Goal: Information Seeking & Learning: Learn about a topic

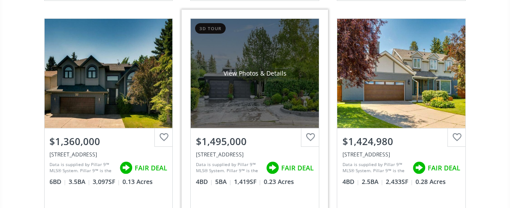
scroll to position [699, 0]
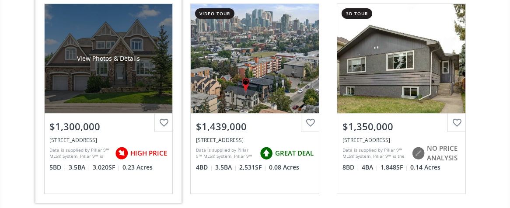
scroll to position [758, 0]
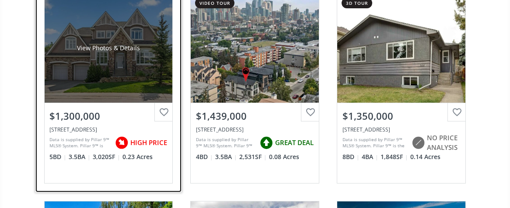
click at [118, 64] on div "View Photos & Details" at bounding box center [109, 47] width 128 height 109
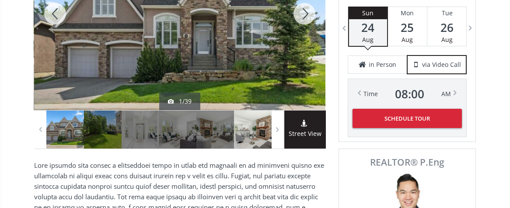
scroll to position [116, 0]
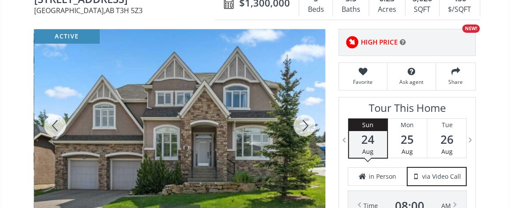
click at [307, 124] on div at bounding box center [304, 125] width 42 height 193
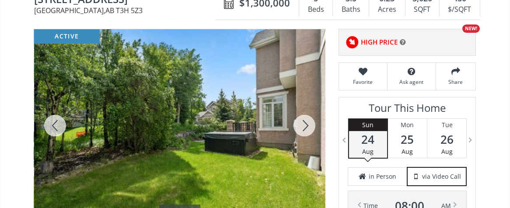
click at [307, 123] on div at bounding box center [304, 125] width 42 height 193
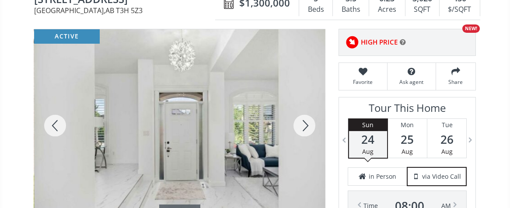
click at [306, 122] on div at bounding box center [304, 125] width 42 height 193
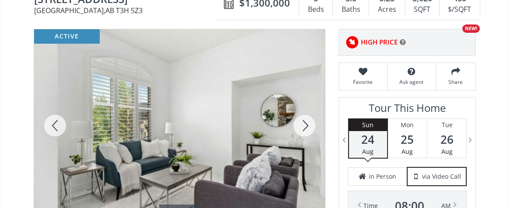
click at [305, 122] on div at bounding box center [304, 125] width 42 height 193
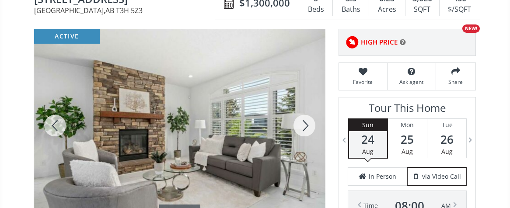
click at [304, 122] on div at bounding box center [304, 125] width 42 height 193
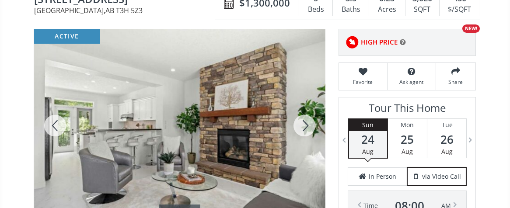
click at [304, 122] on div at bounding box center [304, 125] width 42 height 193
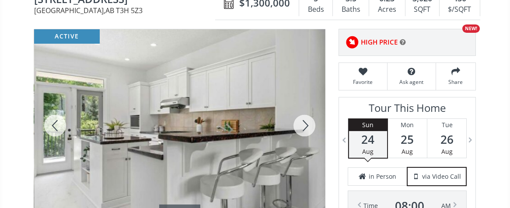
click at [304, 122] on div at bounding box center [304, 125] width 42 height 193
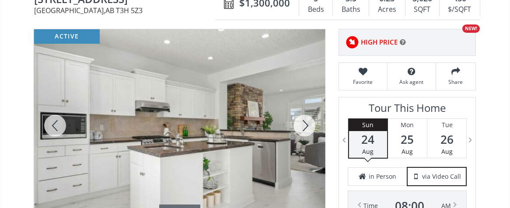
click at [303, 123] on div at bounding box center [304, 125] width 42 height 193
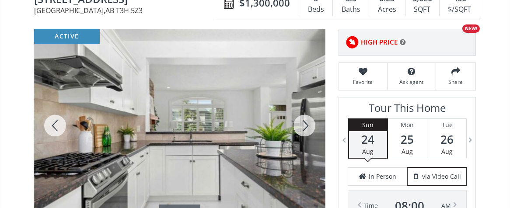
click at [302, 124] on div at bounding box center [304, 125] width 42 height 193
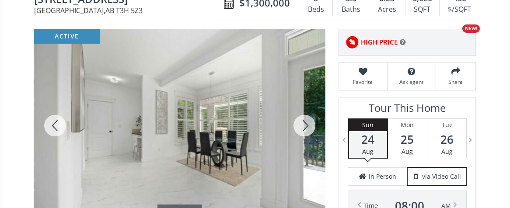
click at [302, 123] on div at bounding box center [304, 125] width 42 height 193
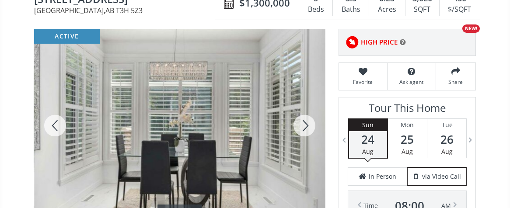
click at [304, 123] on div at bounding box center [304, 125] width 42 height 193
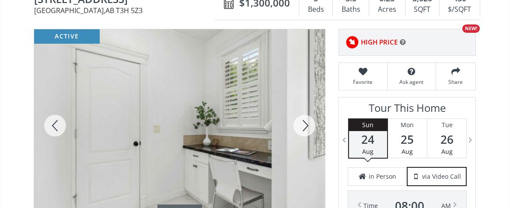
click at [304, 123] on div at bounding box center [304, 125] width 42 height 193
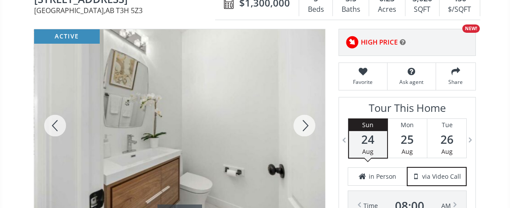
click at [304, 123] on div at bounding box center [304, 125] width 42 height 193
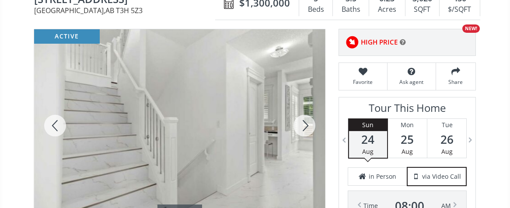
click at [306, 121] on div at bounding box center [304, 125] width 42 height 193
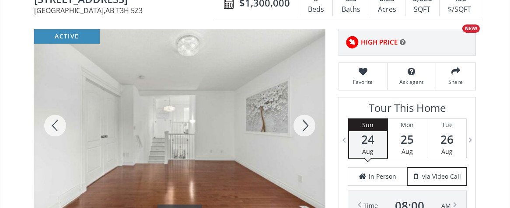
click at [306, 121] on div at bounding box center [304, 125] width 42 height 193
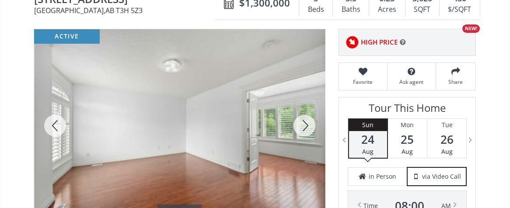
click at [307, 121] on div at bounding box center [304, 125] width 42 height 193
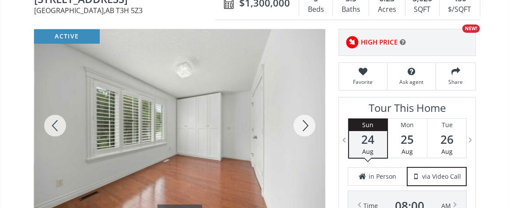
click at [307, 121] on div at bounding box center [304, 125] width 42 height 193
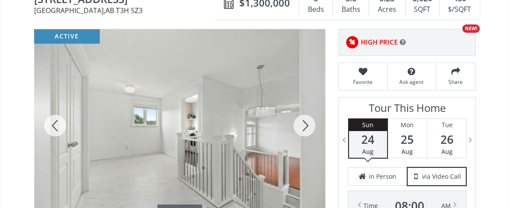
click at [307, 120] on div at bounding box center [304, 125] width 42 height 193
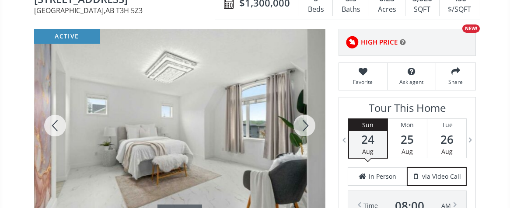
click at [307, 120] on div at bounding box center [304, 125] width 42 height 193
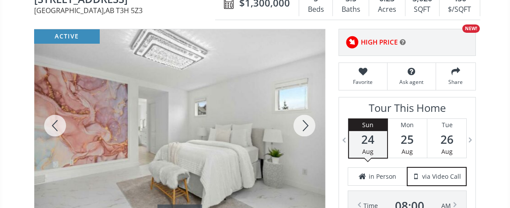
click at [307, 120] on div at bounding box center [304, 125] width 42 height 193
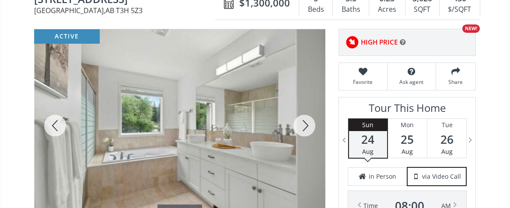
click at [307, 120] on div at bounding box center [304, 125] width 42 height 193
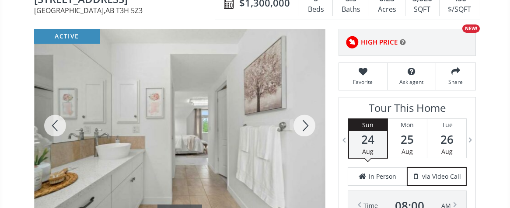
click at [307, 120] on div at bounding box center [304, 125] width 42 height 193
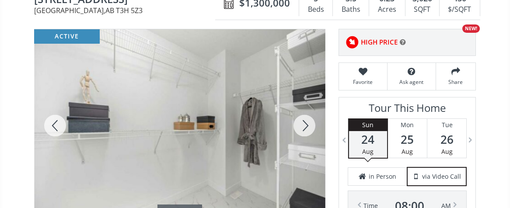
click at [304, 119] on div at bounding box center [304, 125] width 42 height 193
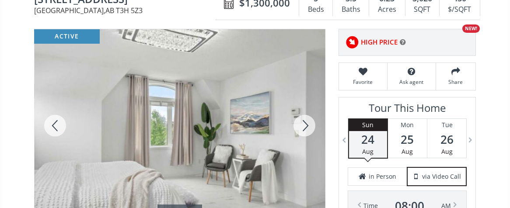
click at [304, 119] on div at bounding box center [304, 125] width 42 height 193
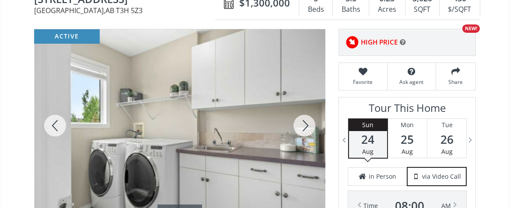
click at [305, 119] on div at bounding box center [304, 125] width 42 height 193
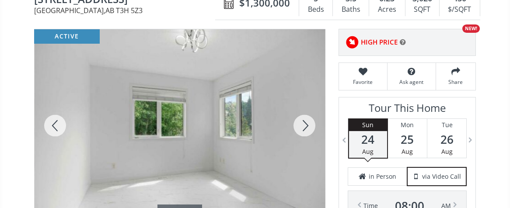
click at [305, 119] on div at bounding box center [304, 125] width 42 height 193
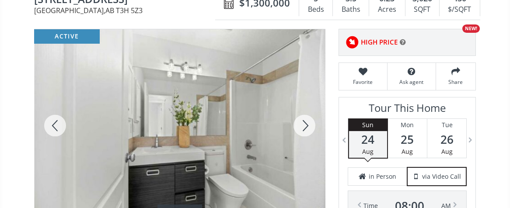
click at [305, 119] on div at bounding box center [304, 125] width 42 height 193
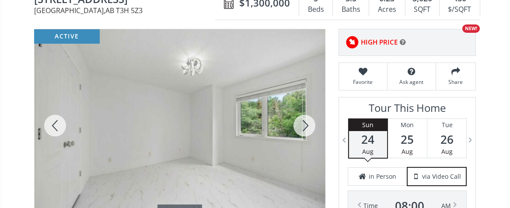
click at [305, 119] on div at bounding box center [304, 125] width 42 height 193
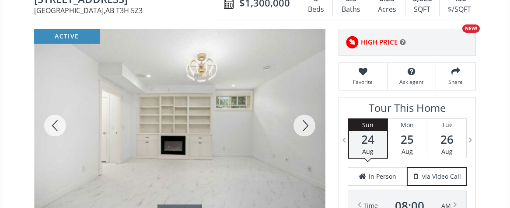
click at [305, 119] on div at bounding box center [304, 125] width 42 height 193
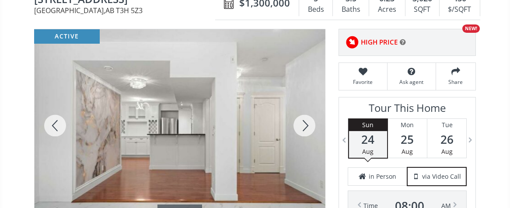
click at [305, 119] on div at bounding box center [304, 125] width 42 height 193
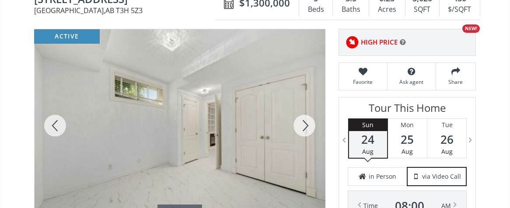
click at [305, 119] on div at bounding box center [304, 125] width 42 height 193
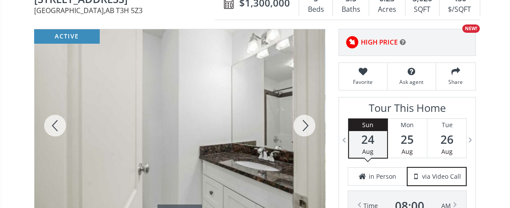
click at [305, 119] on div at bounding box center [304, 125] width 42 height 193
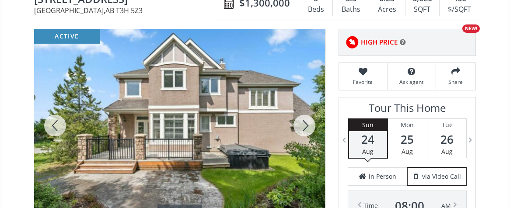
click at [305, 119] on div at bounding box center [304, 125] width 42 height 193
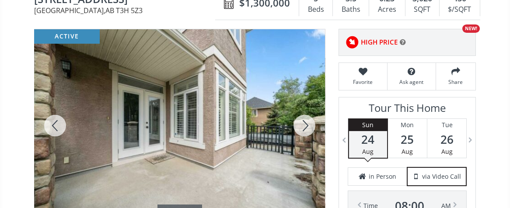
click at [58, 121] on div at bounding box center [55, 125] width 42 height 193
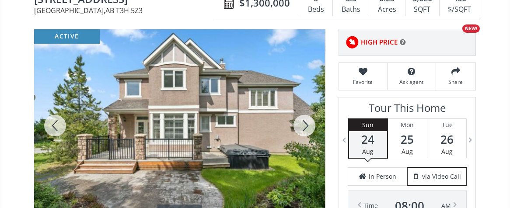
click at [310, 122] on div at bounding box center [304, 125] width 42 height 193
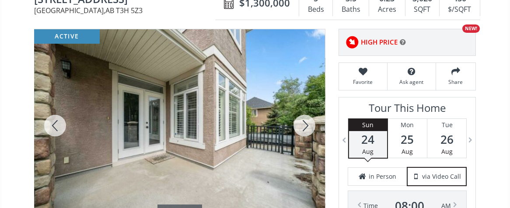
click at [304, 120] on div at bounding box center [304, 125] width 42 height 193
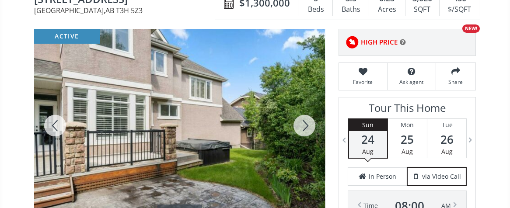
click at [307, 123] on div at bounding box center [304, 125] width 42 height 193
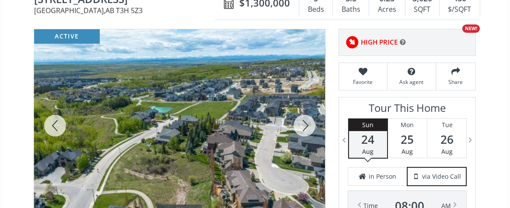
click at [303, 119] on div at bounding box center [304, 125] width 42 height 193
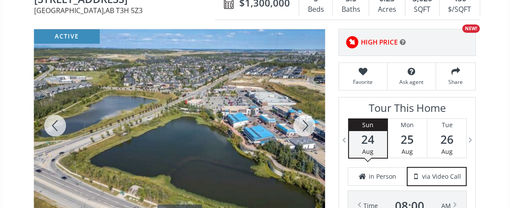
click at [56, 117] on div at bounding box center [55, 125] width 42 height 193
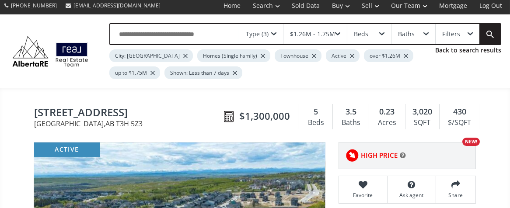
scroll to position [0, 0]
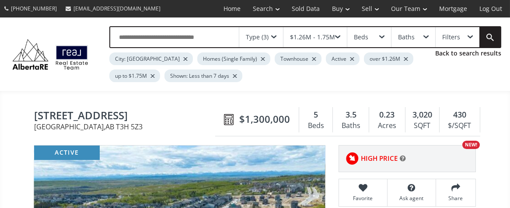
click at [404, 59] on div at bounding box center [406, 58] width 4 height 3
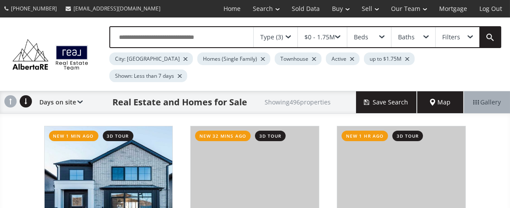
click at [405, 57] on div at bounding box center [407, 58] width 4 height 3
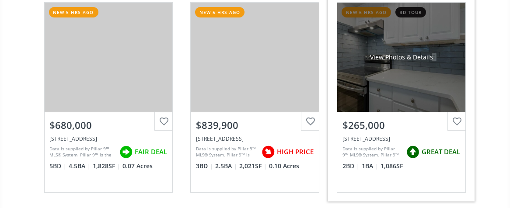
scroll to position [758, 0]
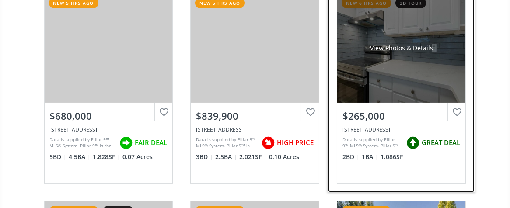
click at [409, 61] on div "View Photos & Details" at bounding box center [401, 47] width 128 height 109
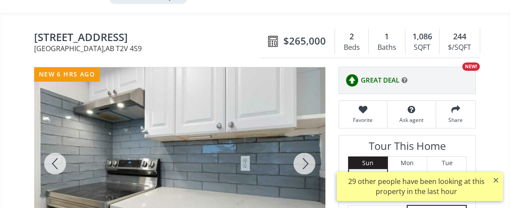
scroll to position [116, 0]
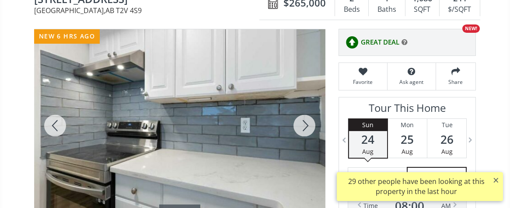
click at [308, 105] on div at bounding box center [304, 125] width 42 height 193
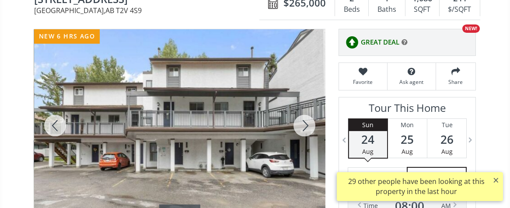
click at [308, 107] on div at bounding box center [304, 125] width 42 height 193
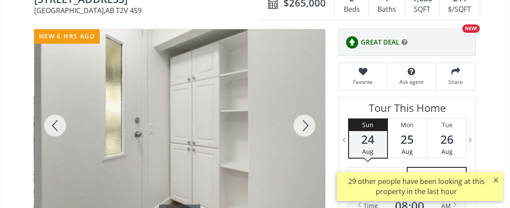
click at [308, 107] on div at bounding box center [304, 125] width 42 height 193
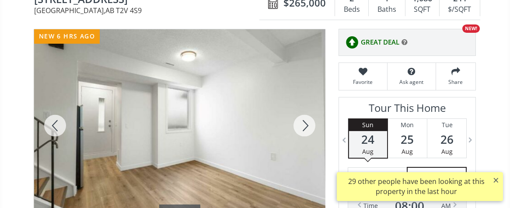
click at [308, 107] on div at bounding box center [304, 125] width 42 height 193
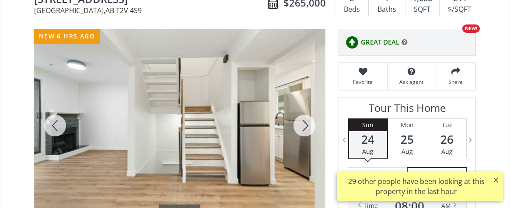
click at [308, 107] on div at bounding box center [304, 125] width 42 height 193
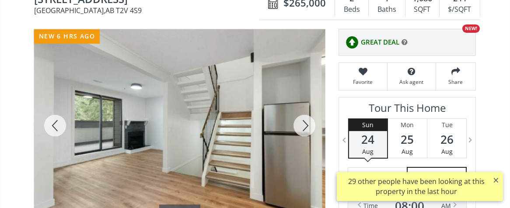
click at [308, 107] on div at bounding box center [304, 125] width 42 height 193
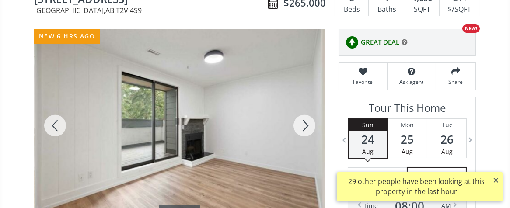
click at [308, 107] on div at bounding box center [304, 125] width 42 height 193
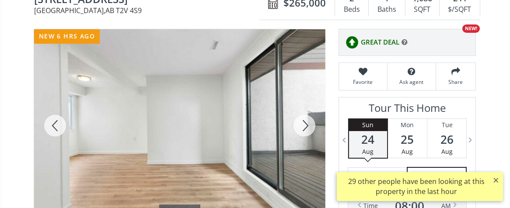
click at [308, 105] on div at bounding box center [304, 125] width 42 height 193
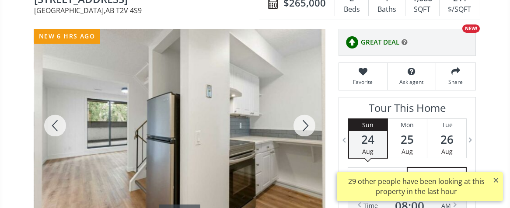
click at [307, 106] on div at bounding box center [304, 125] width 42 height 193
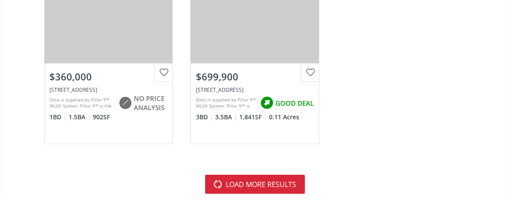
scroll to position [3558, 0]
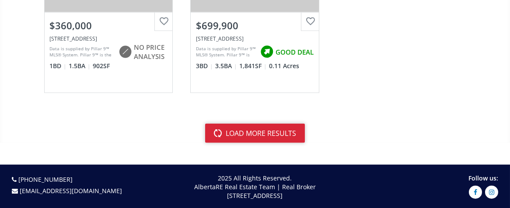
click at [281, 124] on button "load more results" at bounding box center [255, 133] width 100 height 19
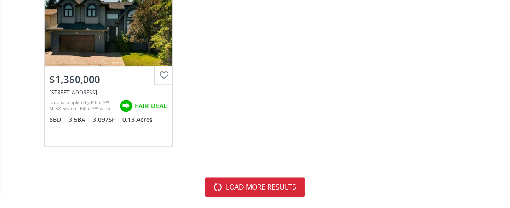
scroll to position [7057, 0]
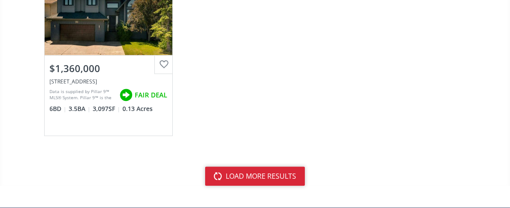
click at [279, 167] on button "load more results" at bounding box center [255, 176] width 100 height 19
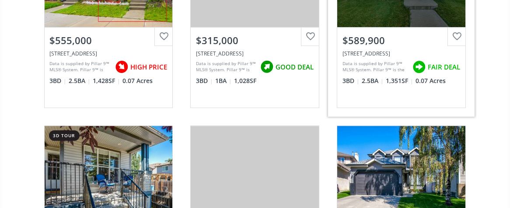
scroll to position [8223, 0]
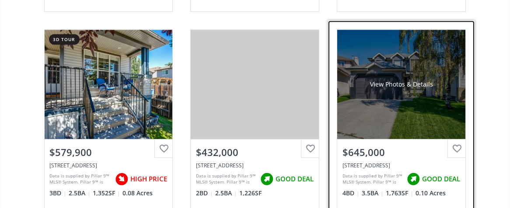
click at [379, 51] on div "View Photos & Details" at bounding box center [401, 84] width 128 height 109
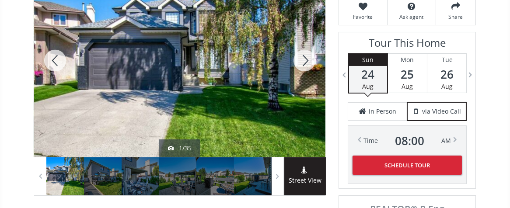
scroll to position [175, 0]
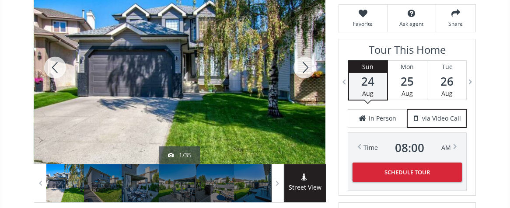
click at [304, 44] on div at bounding box center [304, 67] width 42 height 193
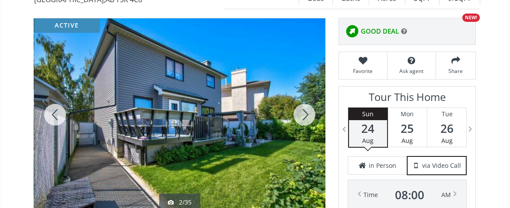
scroll to position [116, 0]
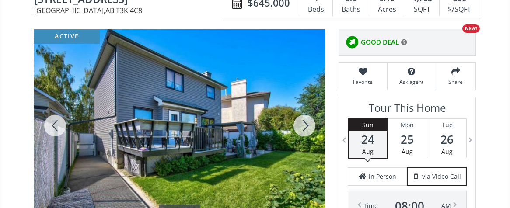
click at [310, 106] on div at bounding box center [304, 125] width 42 height 193
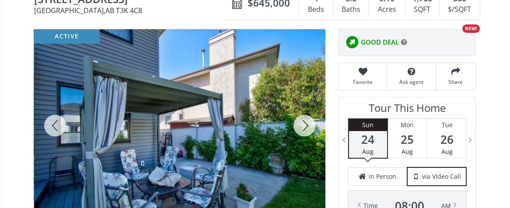
click at [309, 105] on div at bounding box center [304, 125] width 42 height 193
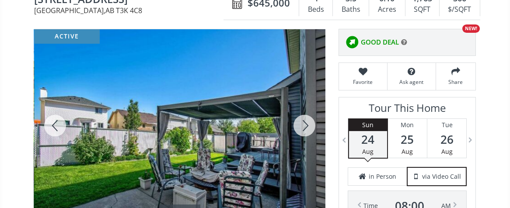
click at [309, 105] on div at bounding box center [304, 125] width 42 height 193
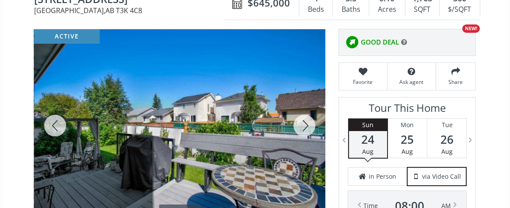
click at [308, 105] on div at bounding box center [304, 125] width 42 height 193
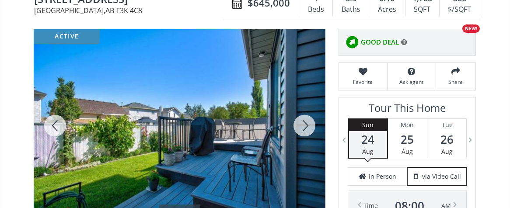
click at [308, 105] on div at bounding box center [304, 125] width 42 height 193
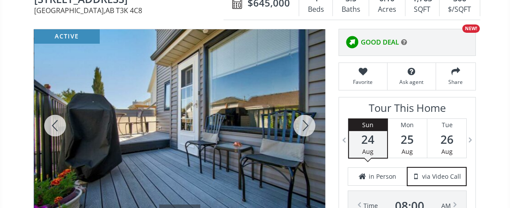
click at [308, 105] on div at bounding box center [304, 125] width 42 height 193
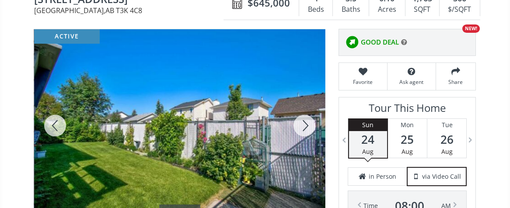
click at [308, 105] on div at bounding box center [304, 125] width 42 height 193
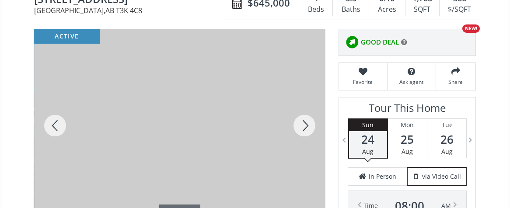
click at [308, 105] on div at bounding box center [304, 125] width 42 height 193
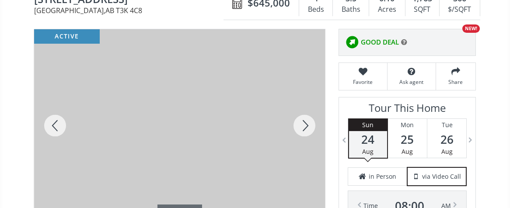
click at [308, 105] on div at bounding box center [304, 125] width 42 height 193
drag, startPoint x: 309, startPoint y: 104, endPoint x: 302, endPoint y: 105, distance: 7.1
click at [307, 105] on div at bounding box center [304, 125] width 42 height 193
drag, startPoint x: 302, startPoint y: 105, endPoint x: 295, endPoint y: 101, distance: 8.0
click at [298, 103] on div at bounding box center [304, 125] width 42 height 193
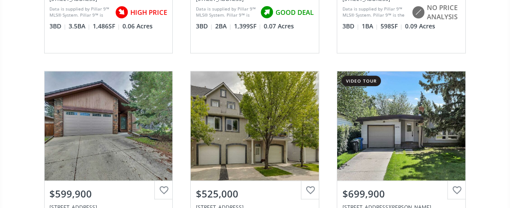
scroll to position [16914, 0]
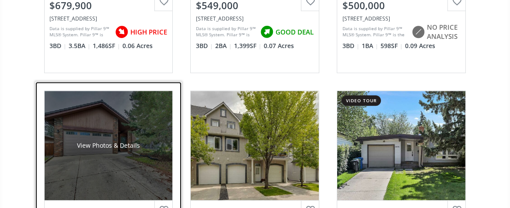
click at [94, 91] on div "View Photos & Details" at bounding box center [109, 145] width 128 height 109
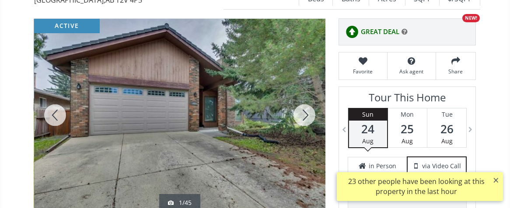
scroll to position [233, 0]
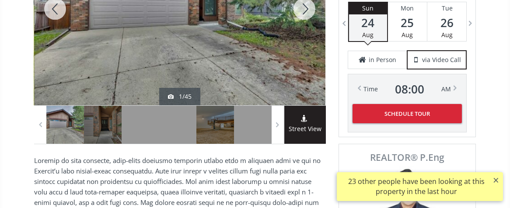
click at [63, 106] on div at bounding box center [65, 125] width 38 height 38
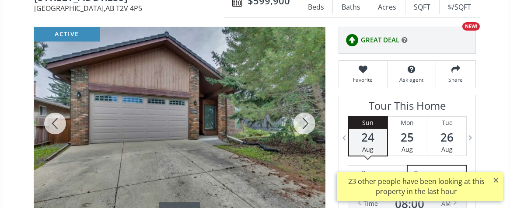
scroll to position [58, 0]
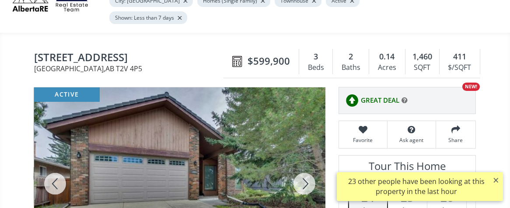
click at [309, 162] on div at bounding box center [304, 183] width 42 height 193
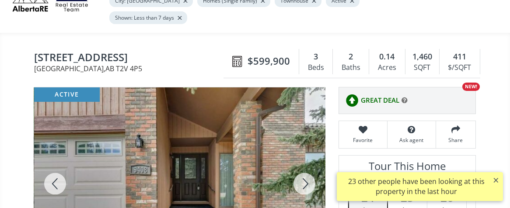
click at [308, 165] on div at bounding box center [304, 183] width 42 height 193
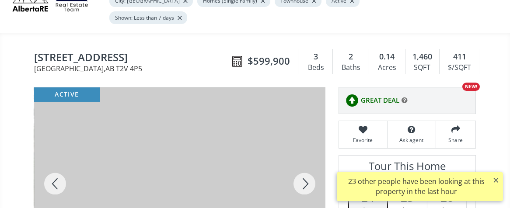
click at [306, 165] on div at bounding box center [304, 183] width 42 height 193
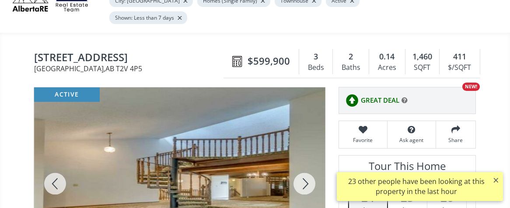
click at [304, 165] on div at bounding box center [304, 183] width 42 height 193
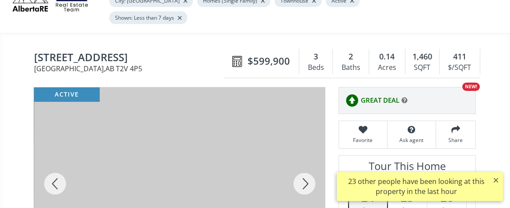
click at [302, 166] on div at bounding box center [304, 183] width 42 height 193
click at [301, 164] on div at bounding box center [304, 183] width 42 height 193
click at [308, 162] on div at bounding box center [304, 183] width 42 height 193
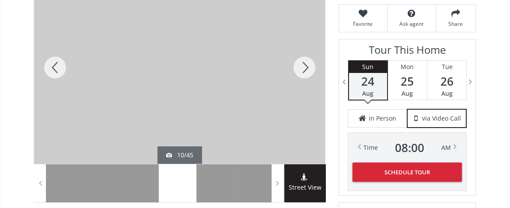
scroll to position [116, 0]
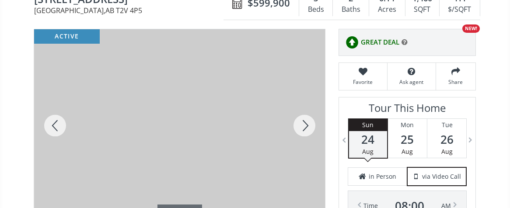
click at [55, 100] on div at bounding box center [55, 125] width 42 height 193
click at [54, 101] on div at bounding box center [55, 125] width 42 height 193
click at [305, 107] on div at bounding box center [304, 125] width 42 height 193
click at [304, 108] on div at bounding box center [304, 125] width 42 height 193
click at [303, 104] on div at bounding box center [304, 125] width 42 height 193
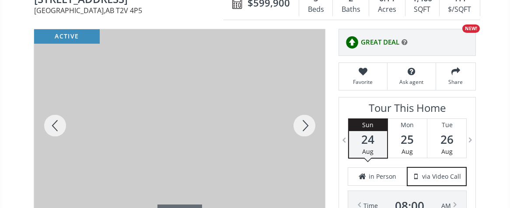
click at [302, 105] on div at bounding box center [304, 125] width 42 height 193
click at [305, 106] on div at bounding box center [304, 125] width 42 height 193
click at [308, 106] on div at bounding box center [304, 125] width 42 height 193
click at [312, 105] on div at bounding box center [304, 125] width 42 height 193
click at [311, 106] on div at bounding box center [304, 125] width 42 height 193
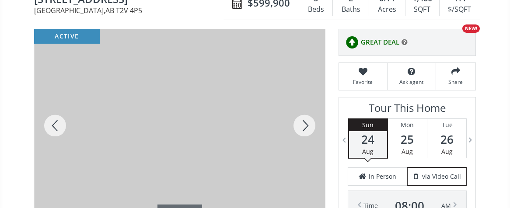
click at [311, 106] on div at bounding box center [304, 125] width 42 height 193
click at [56, 99] on div at bounding box center [55, 125] width 42 height 193
click at [56, 100] on div at bounding box center [55, 125] width 42 height 193
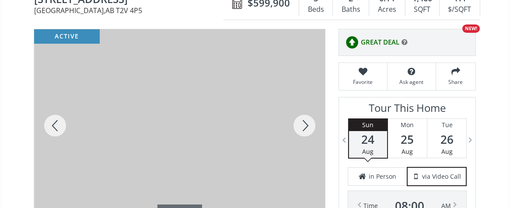
click at [55, 100] on div at bounding box center [55, 125] width 42 height 193
click at [55, 101] on div at bounding box center [55, 125] width 42 height 193
click at [56, 107] on div at bounding box center [55, 125] width 42 height 193
click at [56, 106] on div at bounding box center [55, 125] width 42 height 193
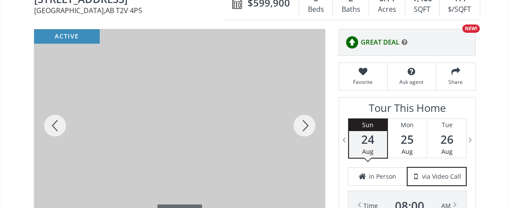
click at [57, 107] on div at bounding box center [55, 125] width 42 height 193
click at [56, 106] on div at bounding box center [55, 125] width 42 height 193
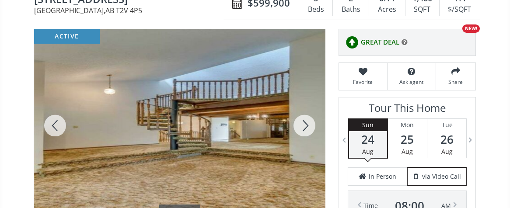
click at [56, 106] on div at bounding box center [55, 125] width 42 height 193
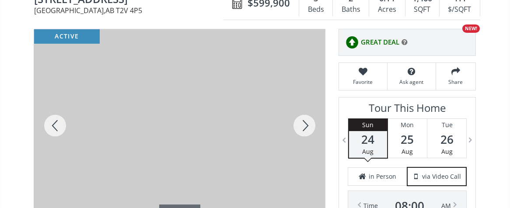
click at [56, 107] on div at bounding box center [55, 125] width 42 height 193
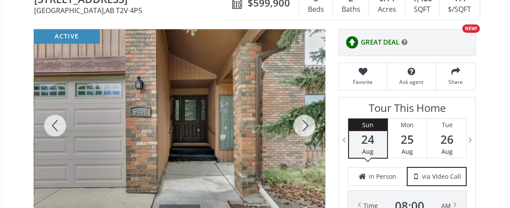
click at [56, 107] on div at bounding box center [55, 125] width 42 height 193
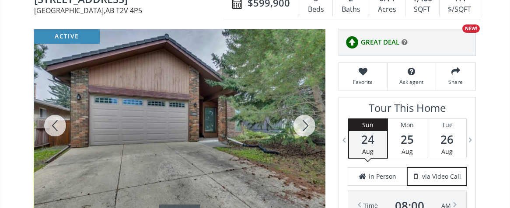
click at [304, 106] on div at bounding box center [304, 125] width 42 height 193
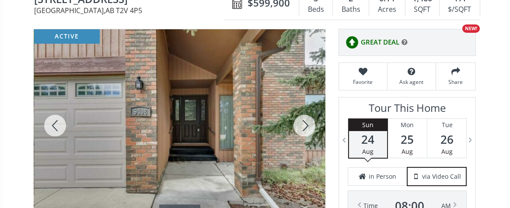
click at [301, 104] on div at bounding box center [304, 125] width 42 height 193
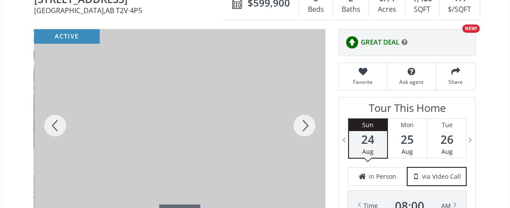
click at [301, 105] on div at bounding box center [304, 125] width 42 height 193
click at [307, 103] on div at bounding box center [304, 125] width 42 height 193
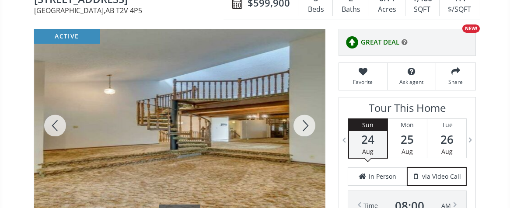
click at [306, 104] on div at bounding box center [304, 125] width 42 height 193
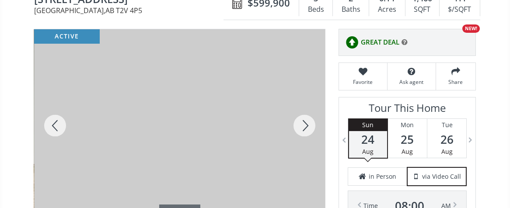
click at [306, 105] on div at bounding box center [304, 125] width 42 height 193
click at [304, 108] on div at bounding box center [304, 125] width 42 height 193
click at [56, 106] on div at bounding box center [55, 125] width 42 height 193
click at [301, 104] on div at bounding box center [304, 125] width 42 height 193
click at [304, 106] on div at bounding box center [304, 125] width 42 height 193
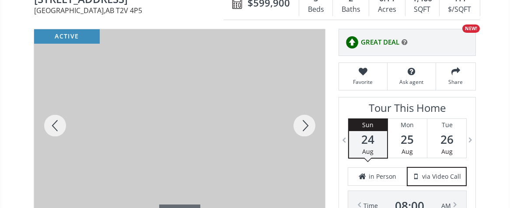
click at [304, 106] on div at bounding box center [304, 125] width 42 height 193
click at [306, 106] on div at bounding box center [304, 125] width 42 height 193
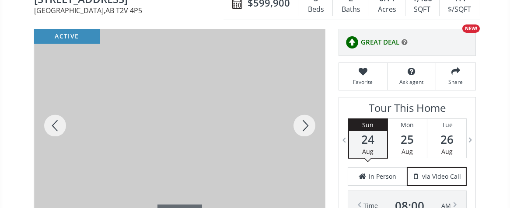
click at [306, 105] on div at bounding box center [304, 125] width 42 height 193
click at [305, 104] on div at bounding box center [304, 125] width 42 height 193
click at [307, 103] on div at bounding box center [304, 125] width 42 height 193
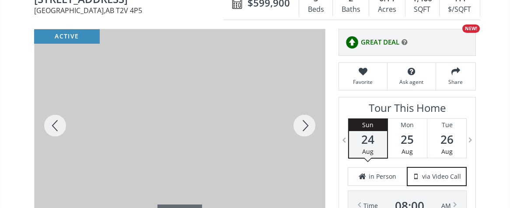
click at [306, 102] on div at bounding box center [304, 125] width 42 height 193
click at [306, 103] on div at bounding box center [304, 125] width 42 height 193
click at [304, 106] on div at bounding box center [304, 125] width 42 height 193
click at [304, 107] on div at bounding box center [304, 125] width 42 height 193
click at [304, 109] on div at bounding box center [304, 125] width 42 height 193
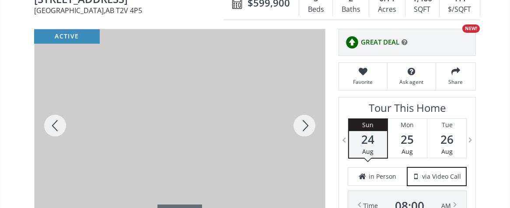
click at [304, 103] on div at bounding box center [304, 125] width 42 height 193
click at [306, 105] on div at bounding box center [304, 125] width 42 height 193
click at [307, 107] on div at bounding box center [304, 125] width 42 height 193
click at [306, 107] on div at bounding box center [304, 125] width 42 height 193
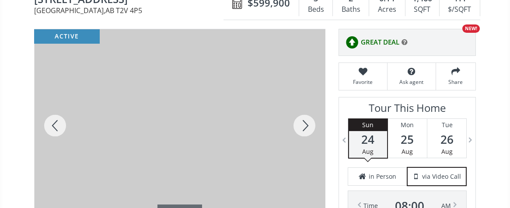
click at [304, 105] on div at bounding box center [304, 125] width 42 height 193
click at [306, 103] on div at bounding box center [304, 125] width 42 height 193
click at [304, 104] on div at bounding box center [304, 125] width 42 height 193
click at [305, 105] on div at bounding box center [304, 125] width 42 height 193
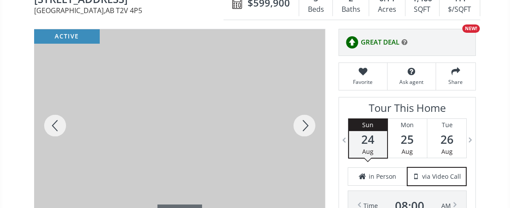
click at [305, 105] on div at bounding box center [304, 125] width 42 height 193
click at [305, 106] on div at bounding box center [304, 125] width 42 height 193
click at [311, 106] on div at bounding box center [304, 125] width 42 height 193
click at [310, 105] on div at bounding box center [304, 125] width 42 height 193
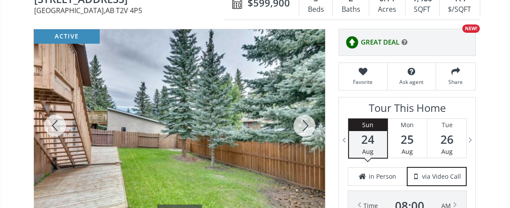
click at [310, 105] on div at bounding box center [304, 125] width 42 height 193
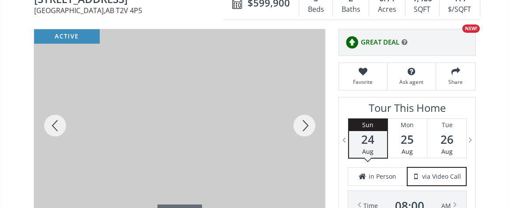
click at [309, 105] on div at bounding box center [304, 125] width 42 height 193
click at [306, 106] on div at bounding box center [304, 125] width 42 height 193
drag, startPoint x: 304, startPoint y: 108, endPoint x: 282, endPoint y: 110, distance: 22.5
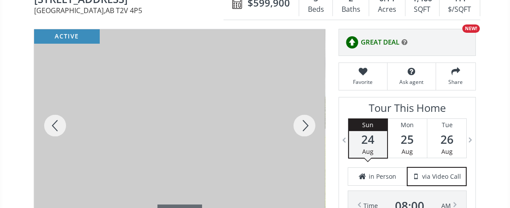
click at [304, 108] on div at bounding box center [304, 125] width 42 height 193
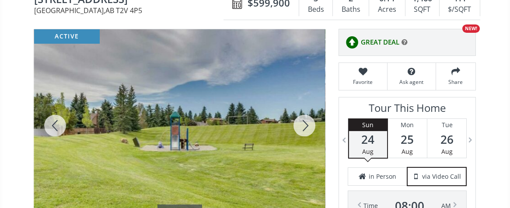
click at [306, 105] on div at bounding box center [304, 125] width 42 height 193
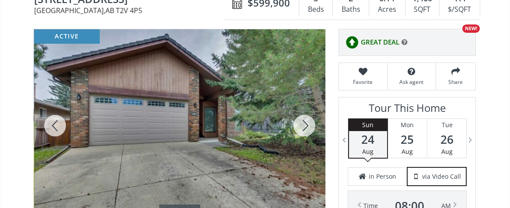
click at [310, 103] on div at bounding box center [304, 125] width 42 height 193
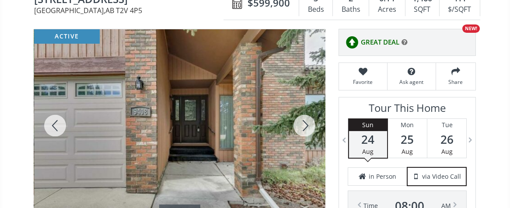
click at [306, 106] on div at bounding box center [304, 125] width 42 height 193
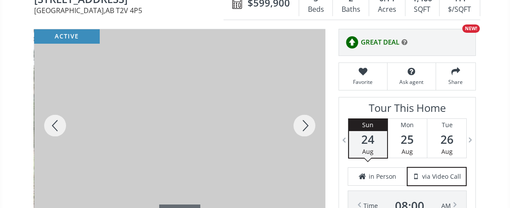
click at [300, 104] on div at bounding box center [304, 125] width 42 height 193
click at [300, 105] on div at bounding box center [304, 125] width 42 height 193
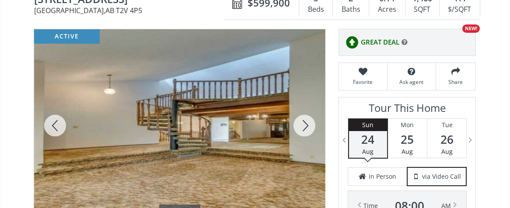
click at [300, 105] on div at bounding box center [304, 125] width 42 height 193
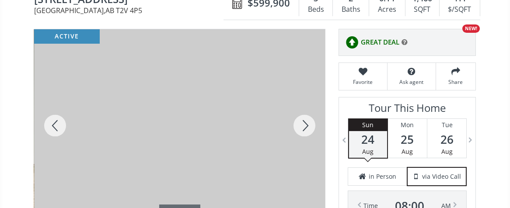
click at [300, 105] on div at bounding box center [304, 125] width 42 height 193
click at [304, 106] on div at bounding box center [304, 125] width 42 height 193
click at [308, 103] on div at bounding box center [304, 125] width 42 height 193
